Goal: Task Accomplishment & Management: Manage account settings

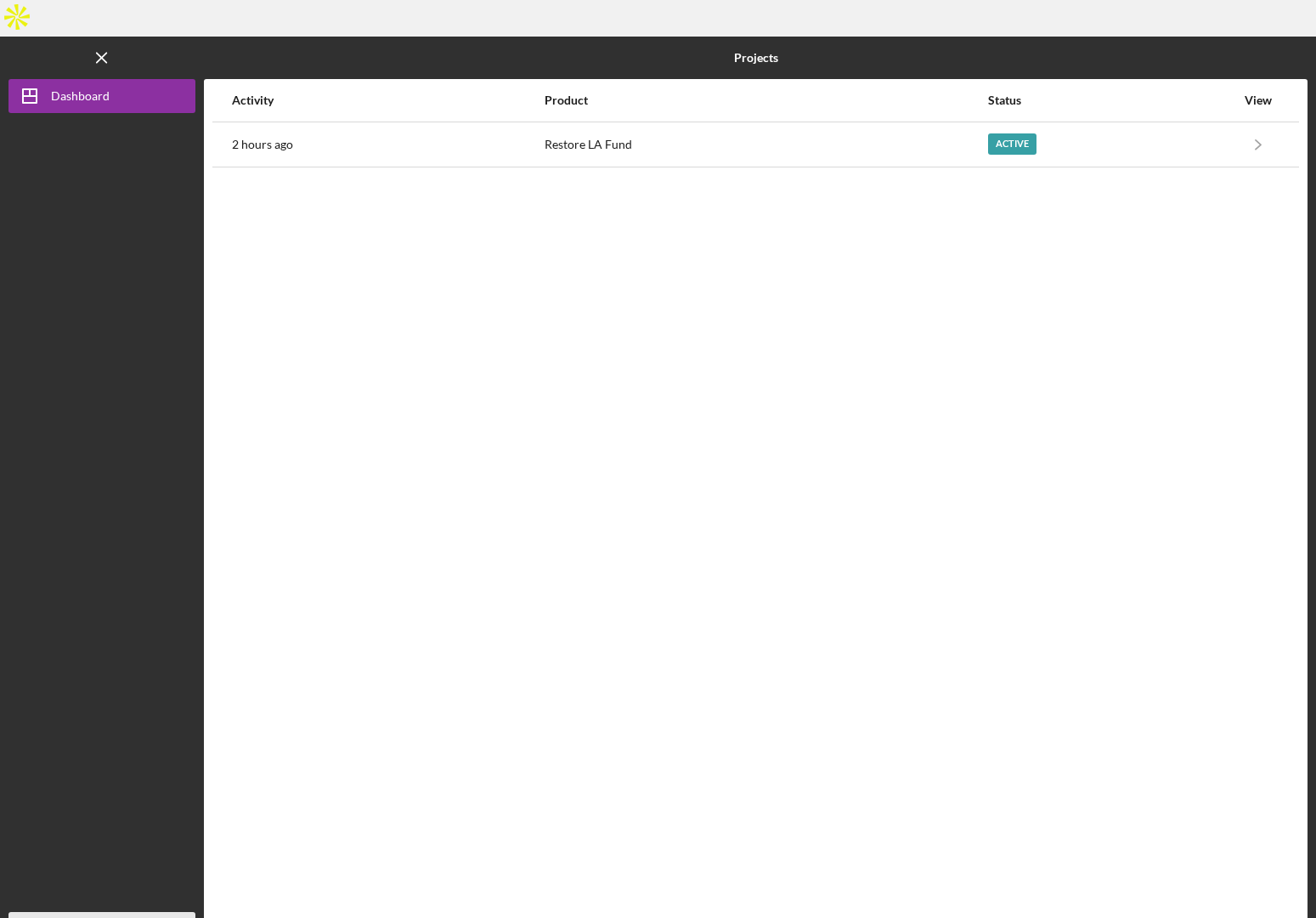
click at [180, 907] on icon "Icon/Overflow" at bounding box center [174, 929] width 43 height 43
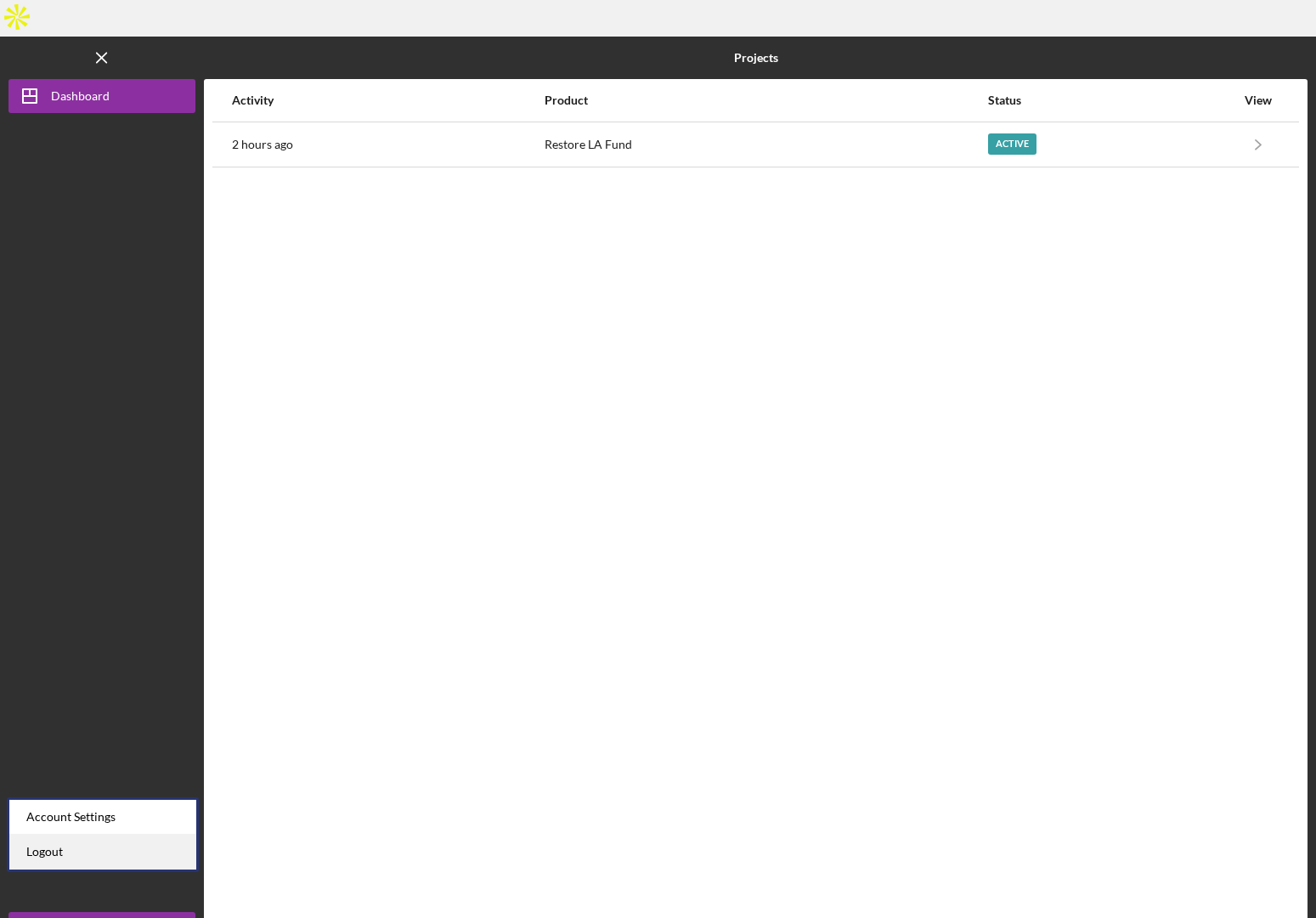
click at [78, 861] on link "Logout" at bounding box center [103, 851] width 187 height 35
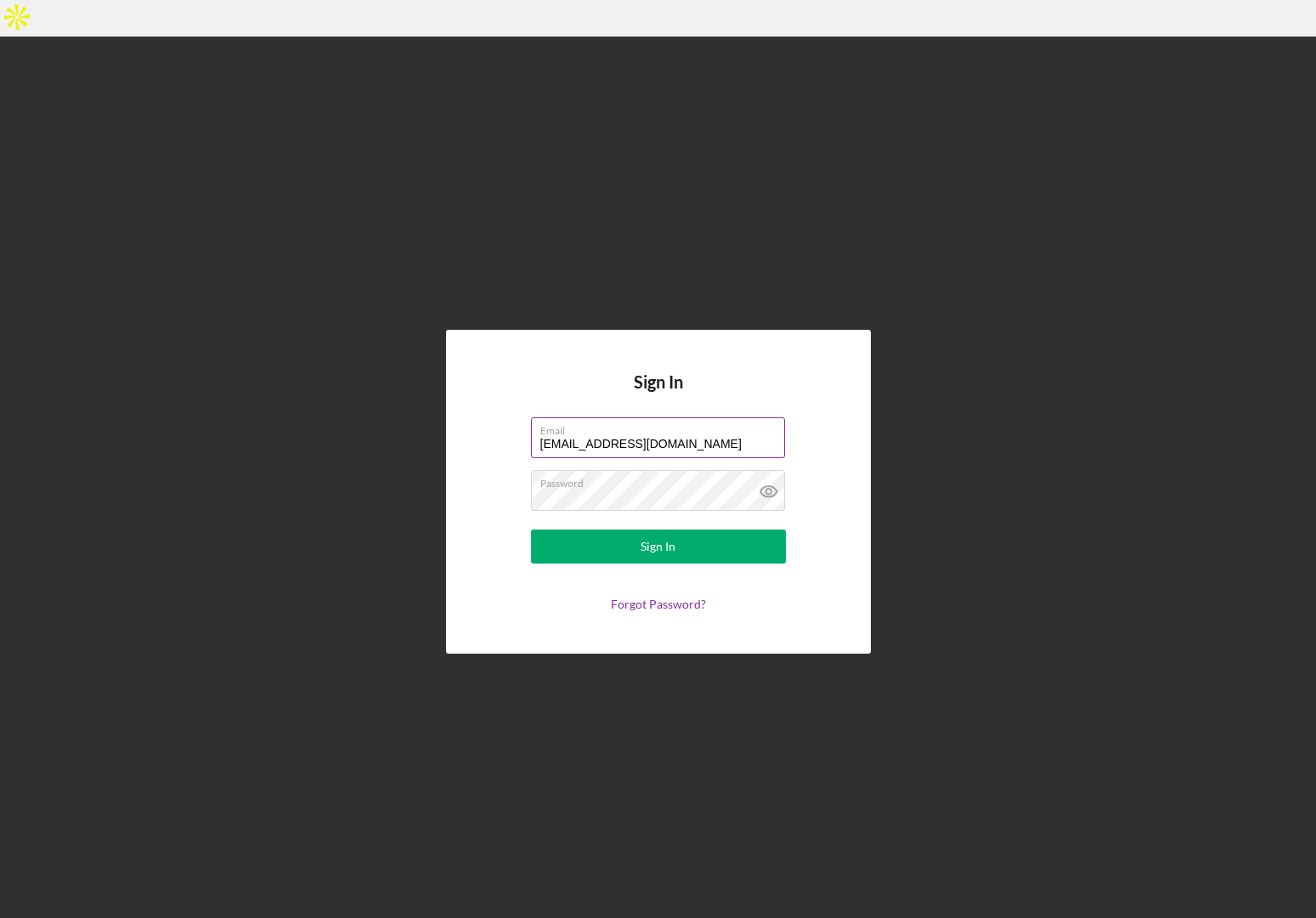
click at [595, 417] on input "minh@zoebioscreative.com" at bounding box center [658, 438] width 254 height 41
type input "loancindy1206@gmail.com"
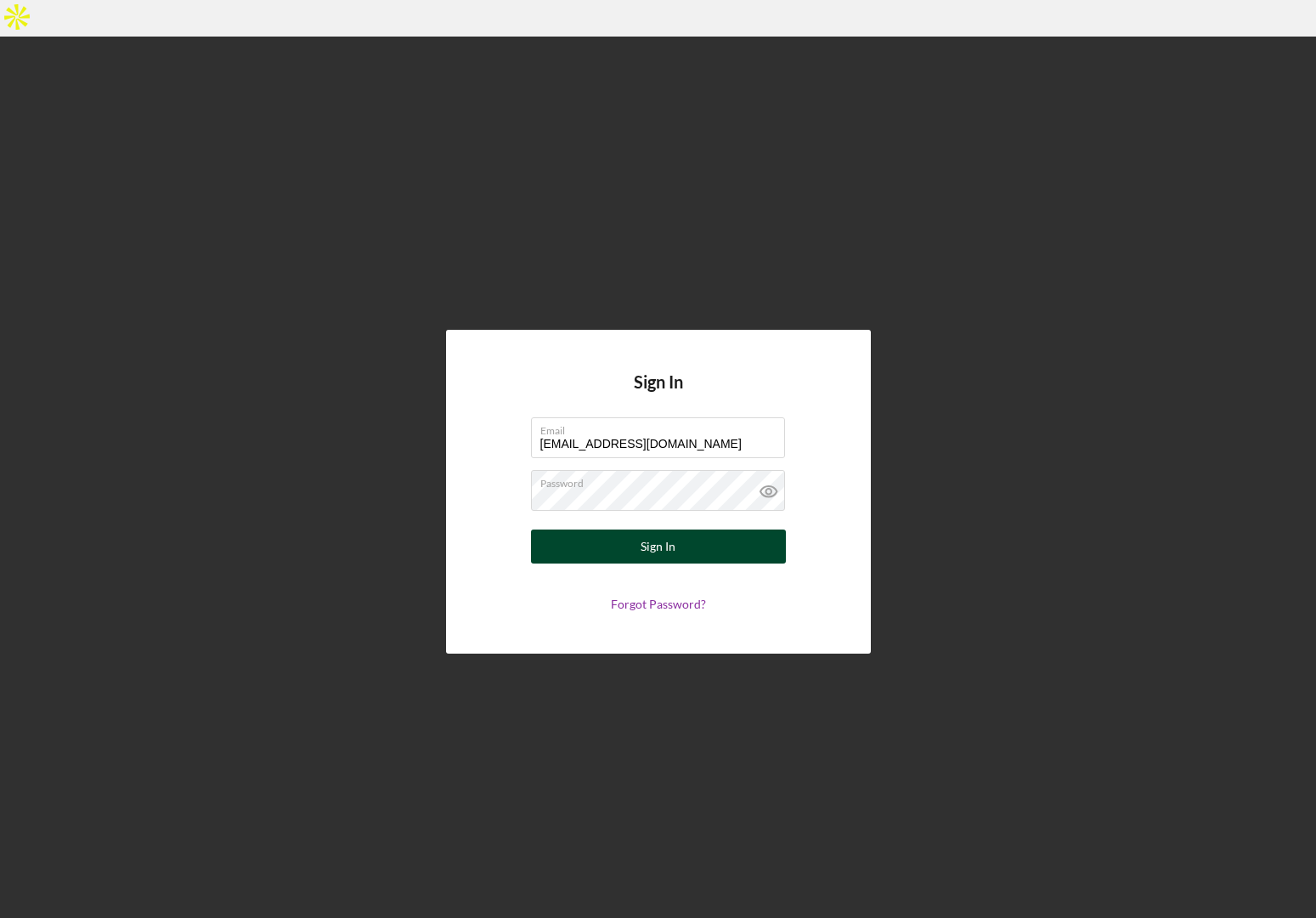
click at [637, 529] on button "Sign In" at bounding box center [658, 546] width 255 height 34
